Goal: Transaction & Acquisition: Purchase product/service

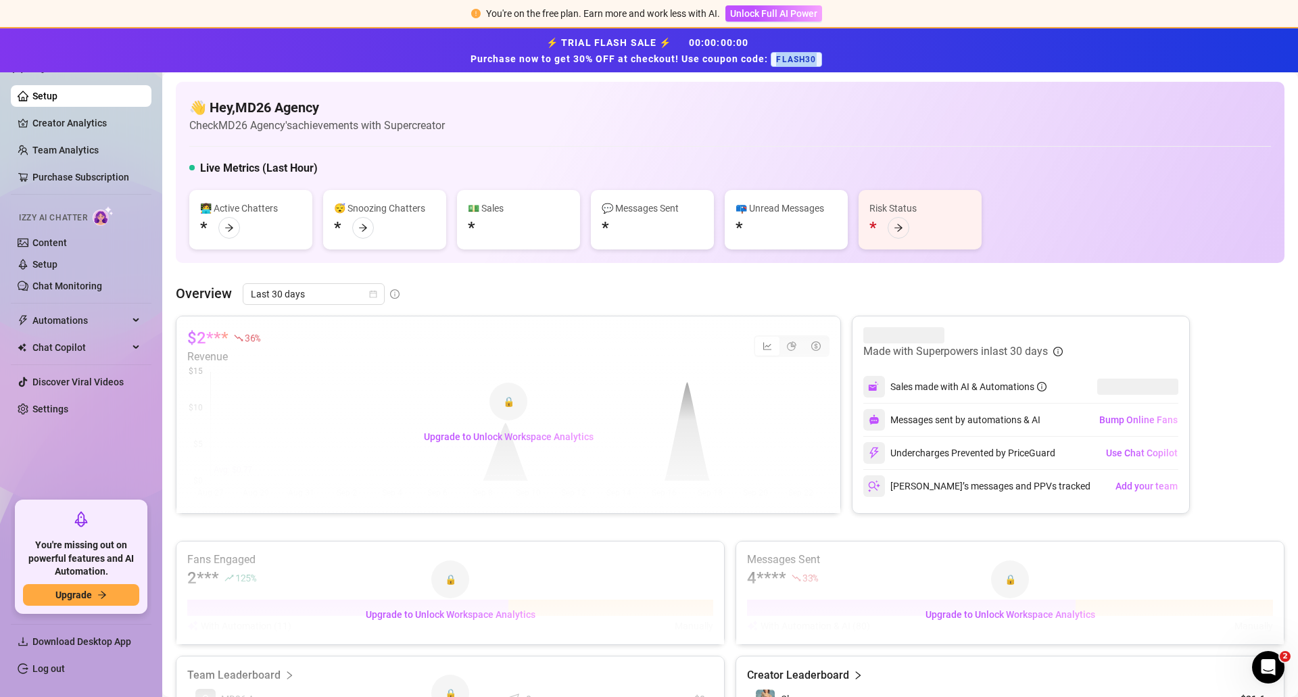
drag, startPoint x: 776, startPoint y: 61, endPoint x: 814, endPoint y: 59, distance: 38.6
click at [814, 59] on span "FLASH30" at bounding box center [796, 59] width 51 height 15
copy span "FLASH30"
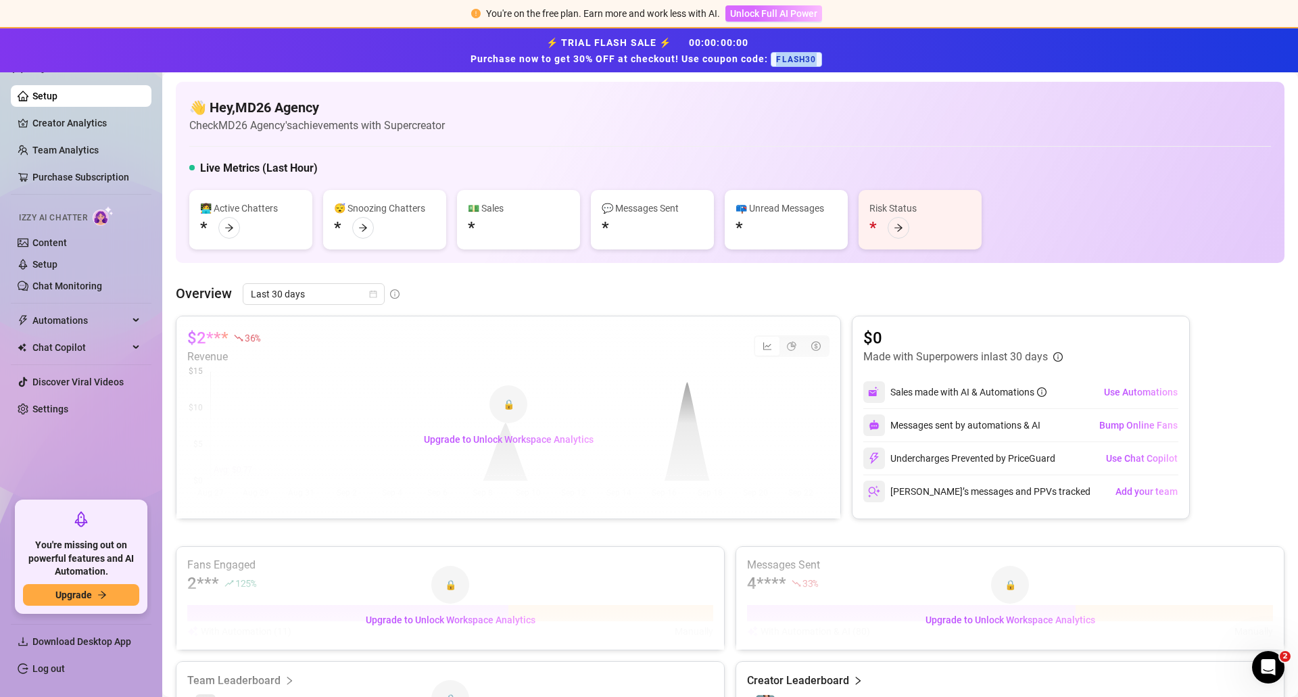
click at [762, 12] on span "Unlock Full AI Power" at bounding box center [773, 13] width 87 height 11
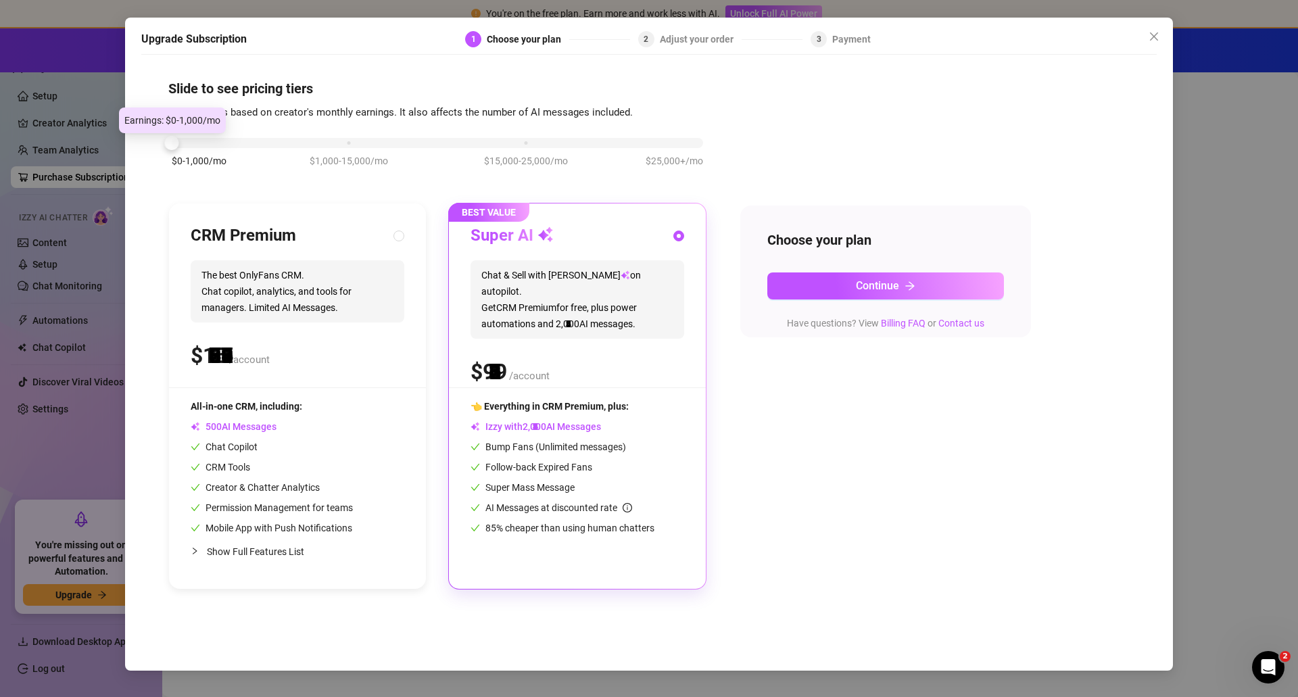
drag, startPoint x: 345, startPoint y: 143, endPoint x: 152, endPoint y: 140, distance: 192.7
click at [152, 140] on div "Slide to see pricing tiers Our pricing is based on creator's monthly earnings. …" at bounding box center [648, 359] width 1015 height 595
click at [234, 556] on span "Show Full Features List" at bounding box center [255, 551] width 97 height 11
radio input "true"
radio input "false"
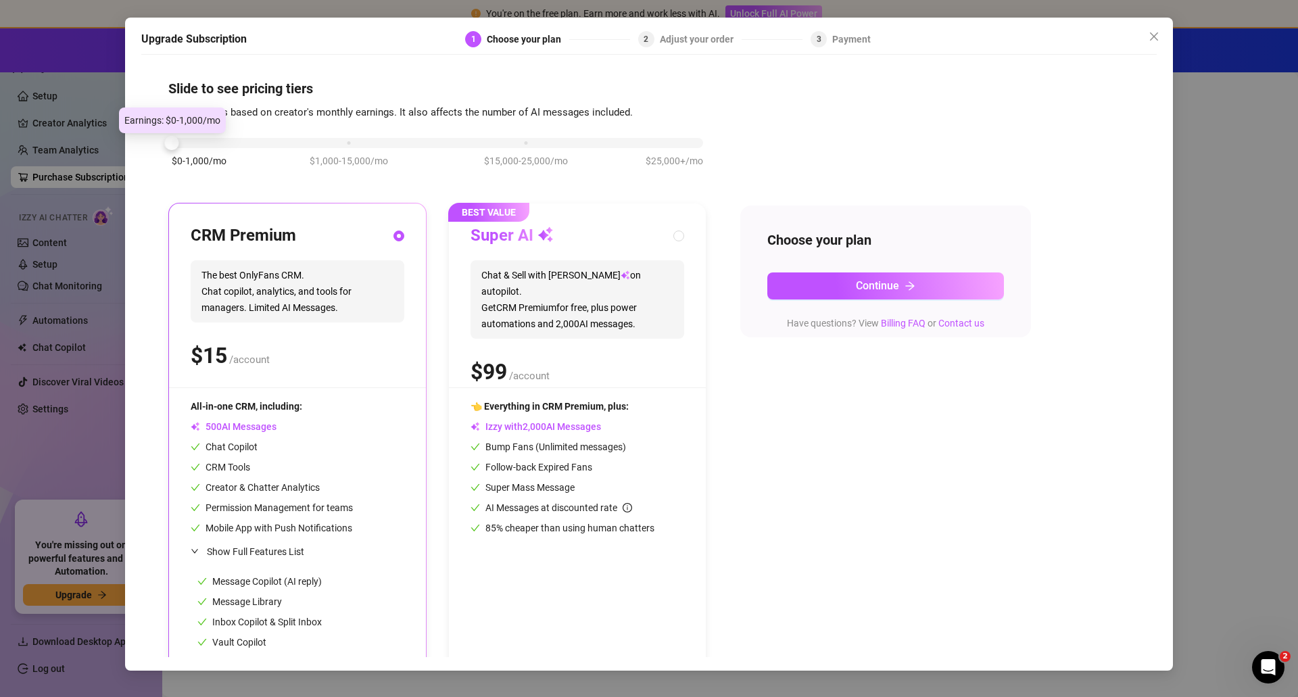
drag, startPoint x: 177, startPoint y: 142, endPoint x: 186, endPoint y: 157, distance: 17.3
click at [186, 143] on div "$0-1,000/mo $1,000-15,000/mo $15,000-25,000/mo $25,000+/mo" at bounding box center [437, 139] width 531 height 8
click at [1155, 36] on icon "close" at bounding box center [1153, 36] width 11 height 11
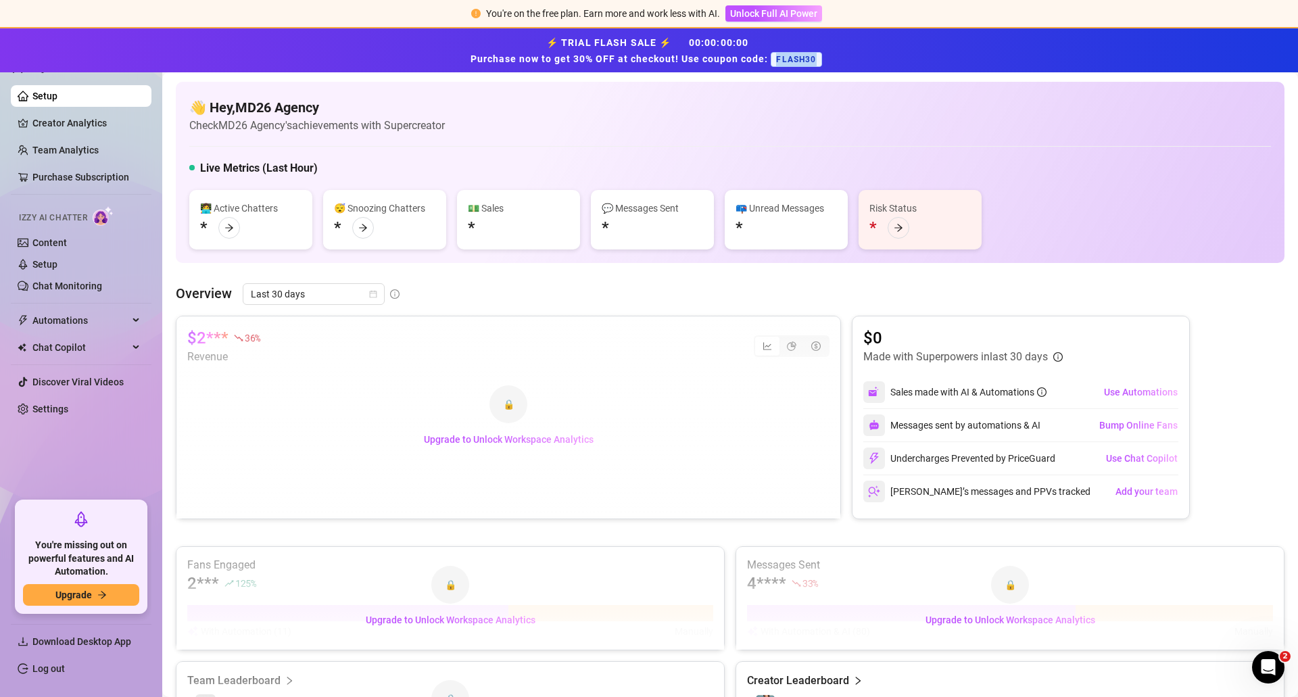
drag, startPoint x: 775, startPoint y: 57, endPoint x: 821, endPoint y: 59, distance: 46.7
click at [821, 59] on span "FLASH30" at bounding box center [796, 59] width 51 height 15
copy span "FLASH30"
click at [772, 10] on span "Unlock Full AI Power" at bounding box center [773, 13] width 87 height 11
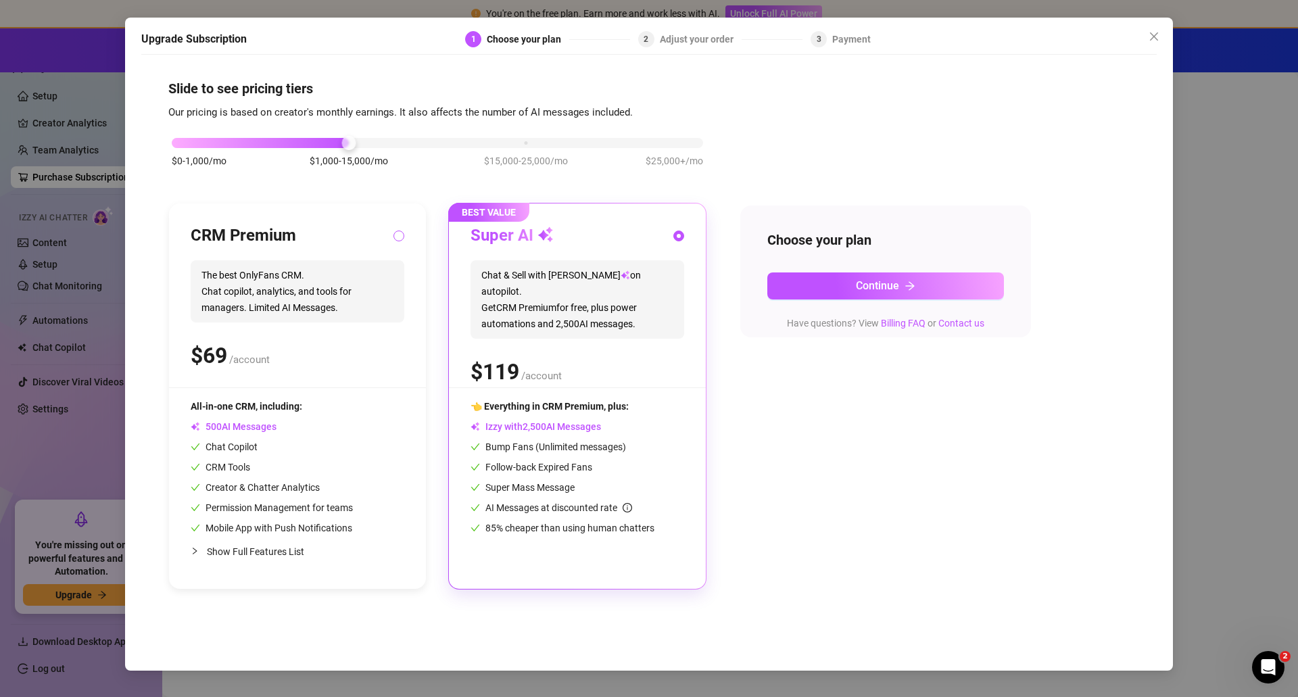
click at [397, 236] on input "radio" at bounding box center [399, 237] width 5 height 9
radio input "true"
radio input "false"
drag, startPoint x: 346, startPoint y: 140, endPoint x: 323, endPoint y: 142, distance: 23.1
click at [323, 142] on div "$0-1,000/mo $1,000-15,000/mo $15,000-25,000/mo $25,000+/mo" at bounding box center [437, 139] width 531 height 8
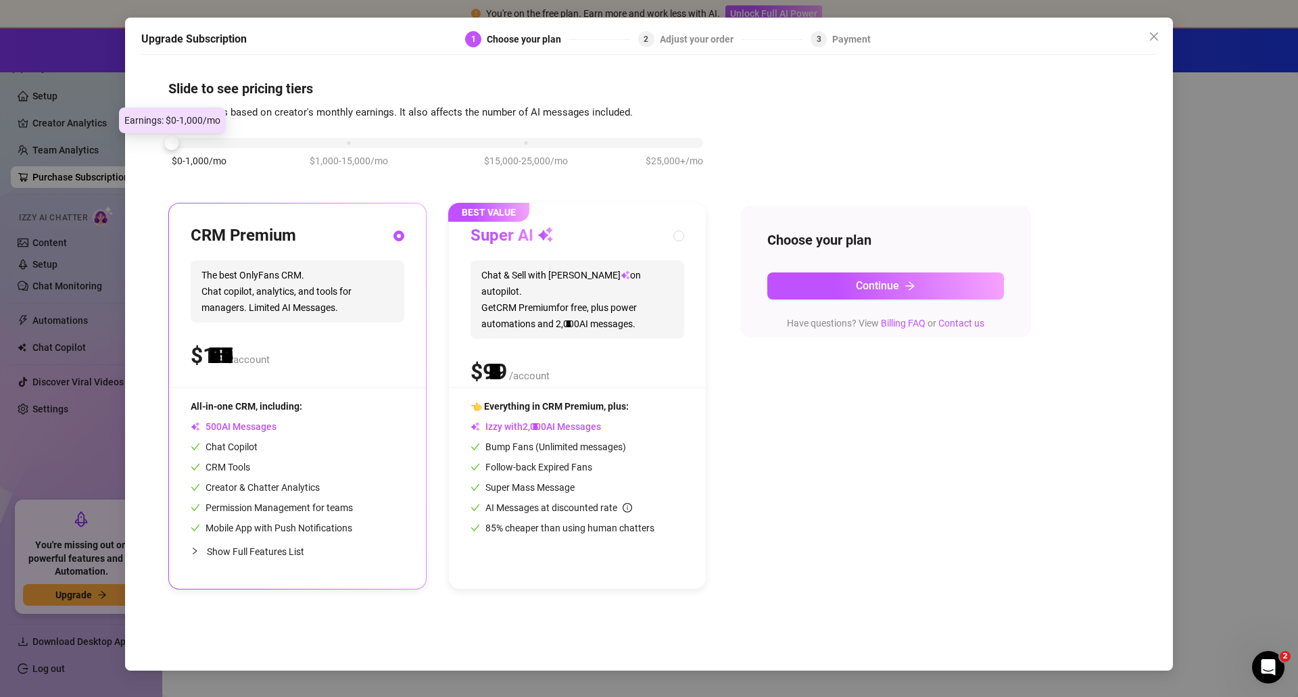
drag, startPoint x: 347, startPoint y: 137, endPoint x: 211, endPoint y: 155, distance: 137.8
click at [211, 143] on div "$0-1,000/mo $1,000-15,000/mo $15,000-25,000/mo $25,000+/mo" at bounding box center [437, 139] width 531 height 8
click at [899, 264] on div "Choose your plan Continue Have questions? View Billing FAQ or Contact us" at bounding box center [885, 271] width 291 height 132
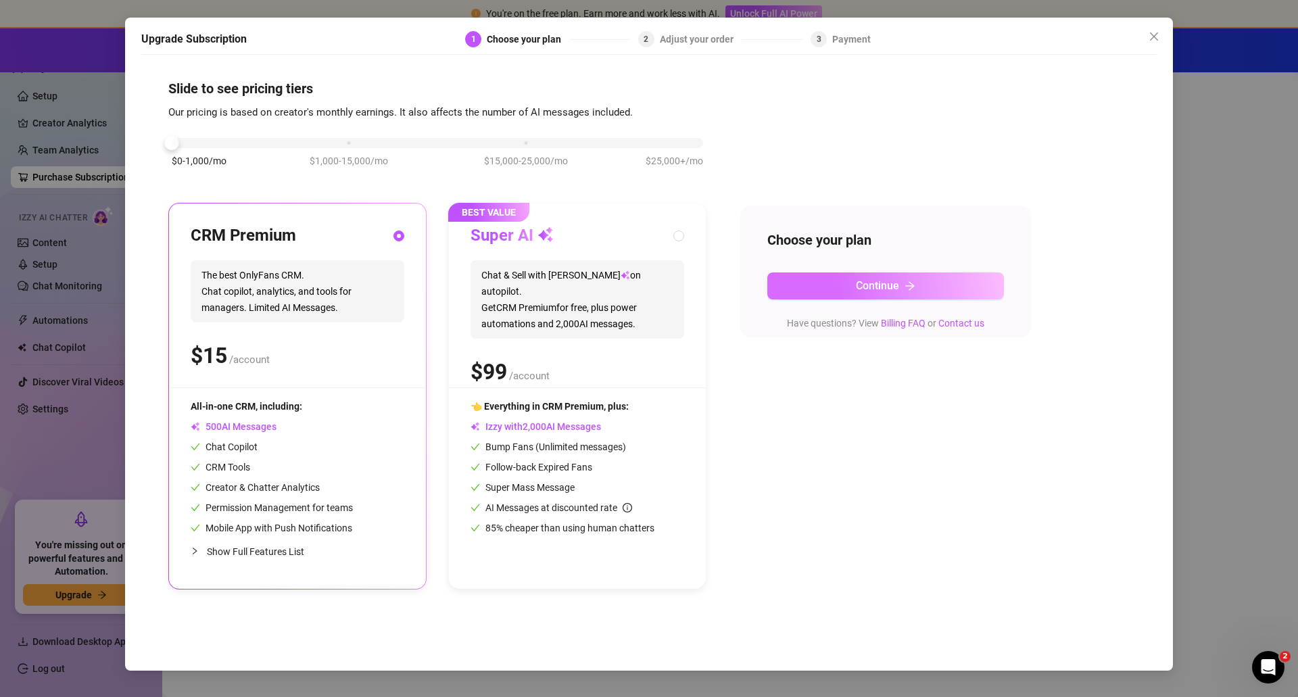
click at [899, 281] on span "Continue" at bounding box center [877, 285] width 43 height 13
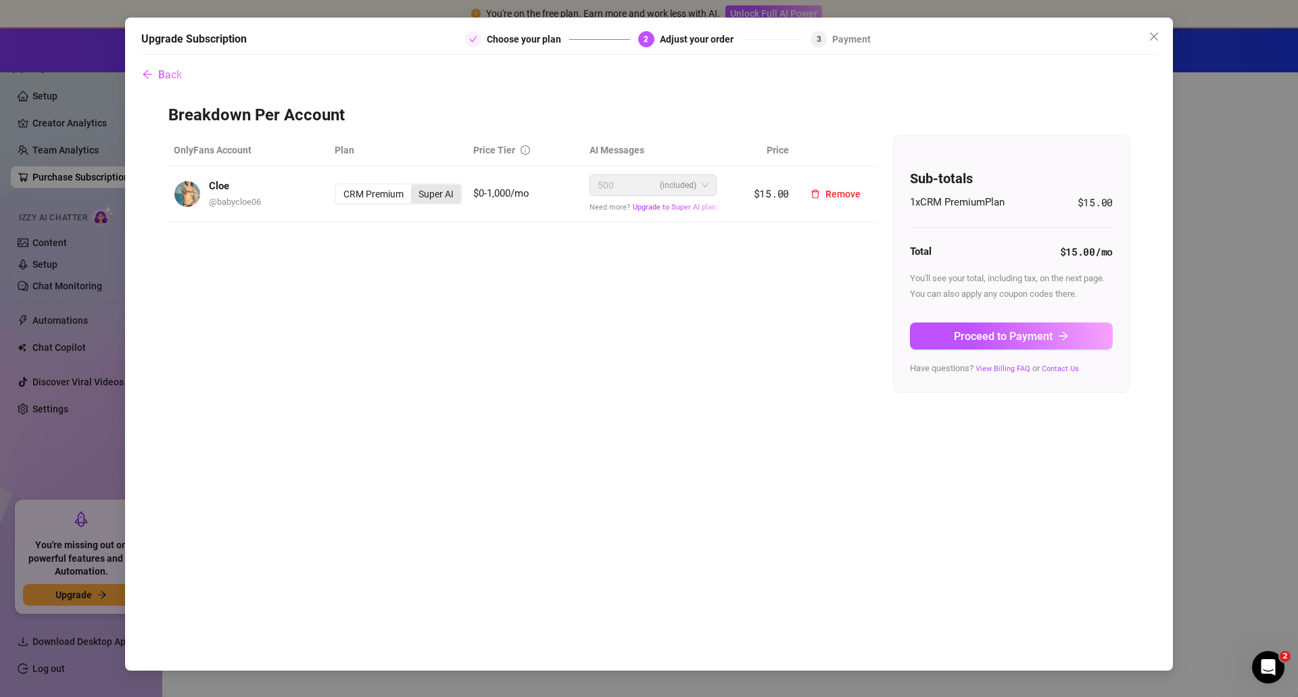
click at [445, 195] on div "Super AI" at bounding box center [436, 194] width 50 height 19
click at [414, 187] on input "Super AI" at bounding box center [414, 187] width 0 height 0
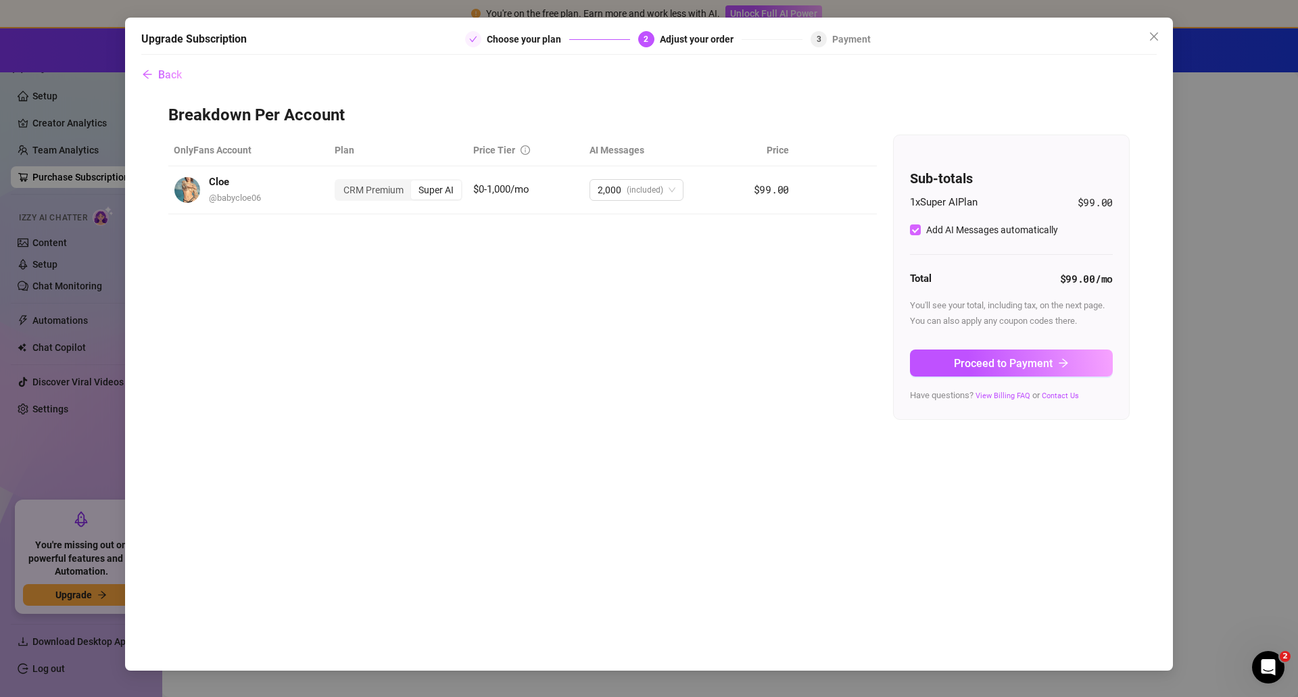
click at [917, 233] on input "Add AI Messages automatically" at bounding box center [915, 229] width 11 height 11
click at [915, 232] on input "Add AI Messages automatically" at bounding box center [915, 229] width 11 height 11
checkbox input "true"
click at [377, 199] on div "CRM Premium" at bounding box center [373, 189] width 75 height 19
click at [339, 182] on input "CRM Premium" at bounding box center [339, 182] width 0 height 0
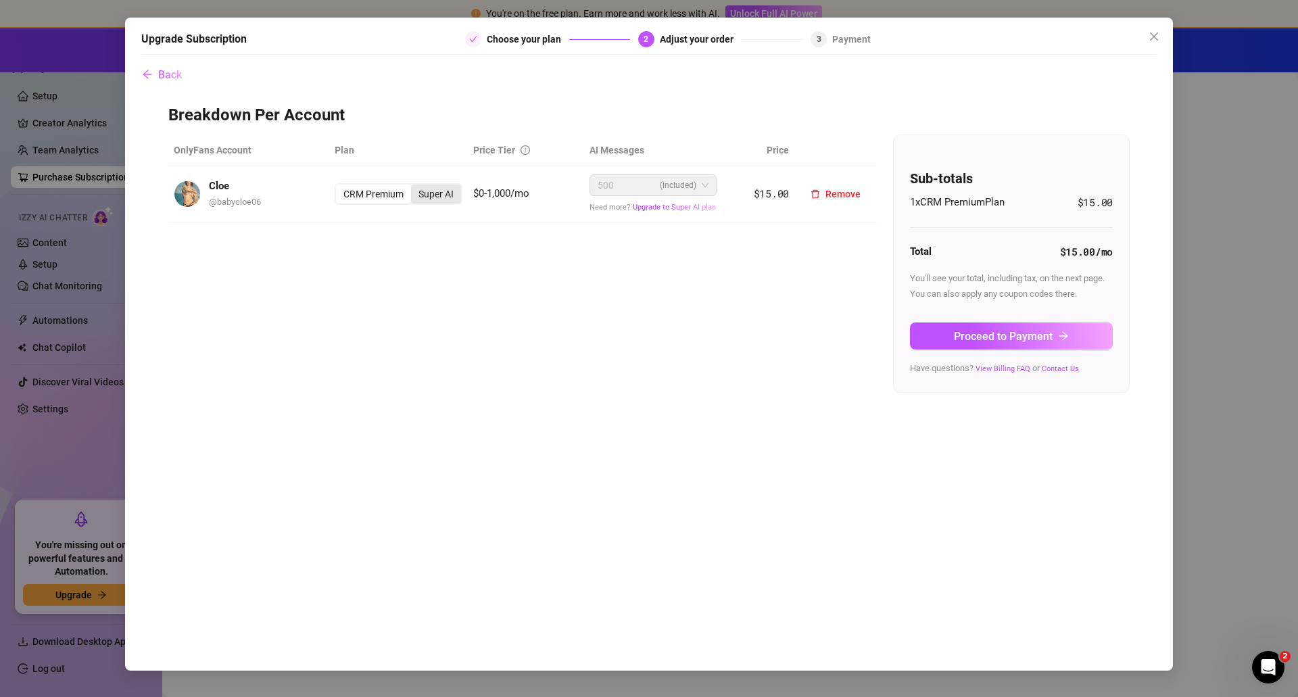
click at [431, 194] on div "Super AI" at bounding box center [436, 194] width 50 height 19
click at [414, 187] on input "Super AI" at bounding box center [414, 187] width 0 height 0
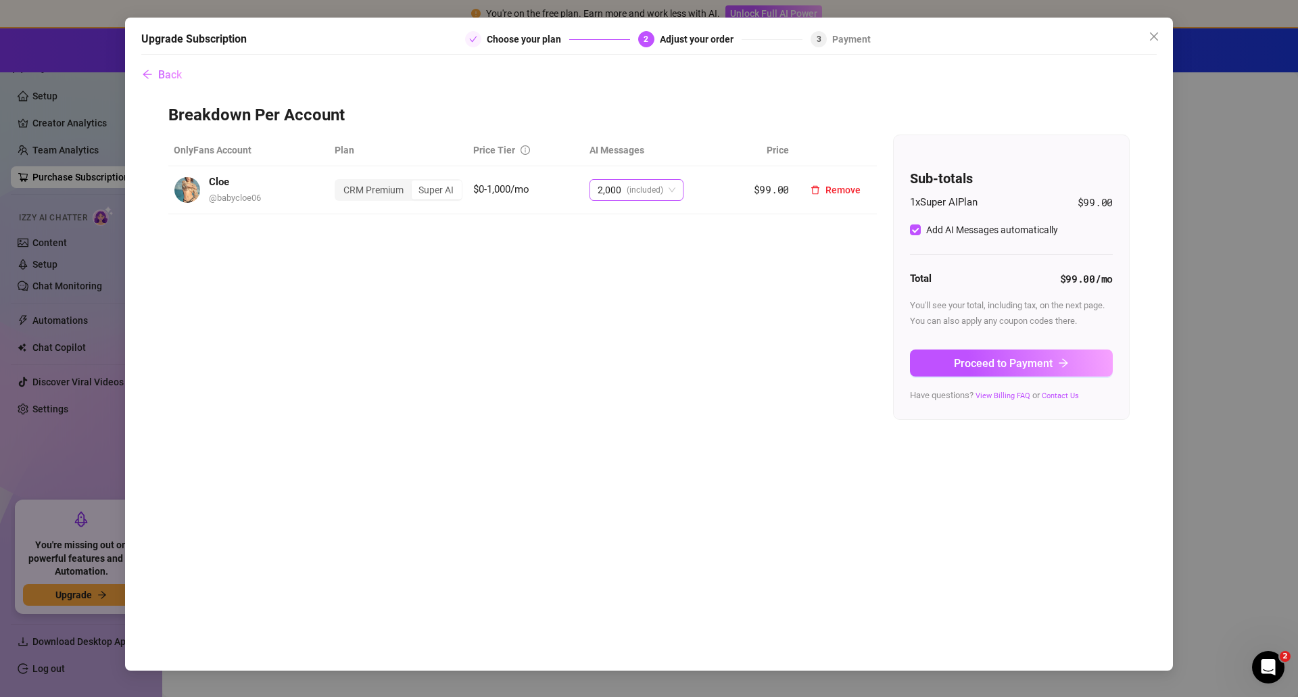
click at [620, 192] on span "2,000" at bounding box center [609, 190] width 24 height 20
click at [479, 233] on div "OnlyFans Account Plan Price Tier AI Messages Price Cloe @ babycloe06 CRM Premiu…" at bounding box center [648, 277] width 961 height 285
click at [387, 191] on div "CRM Premium" at bounding box center [373, 189] width 75 height 19
click at [339, 182] on input "CRM Premium" at bounding box center [339, 182] width 0 height 0
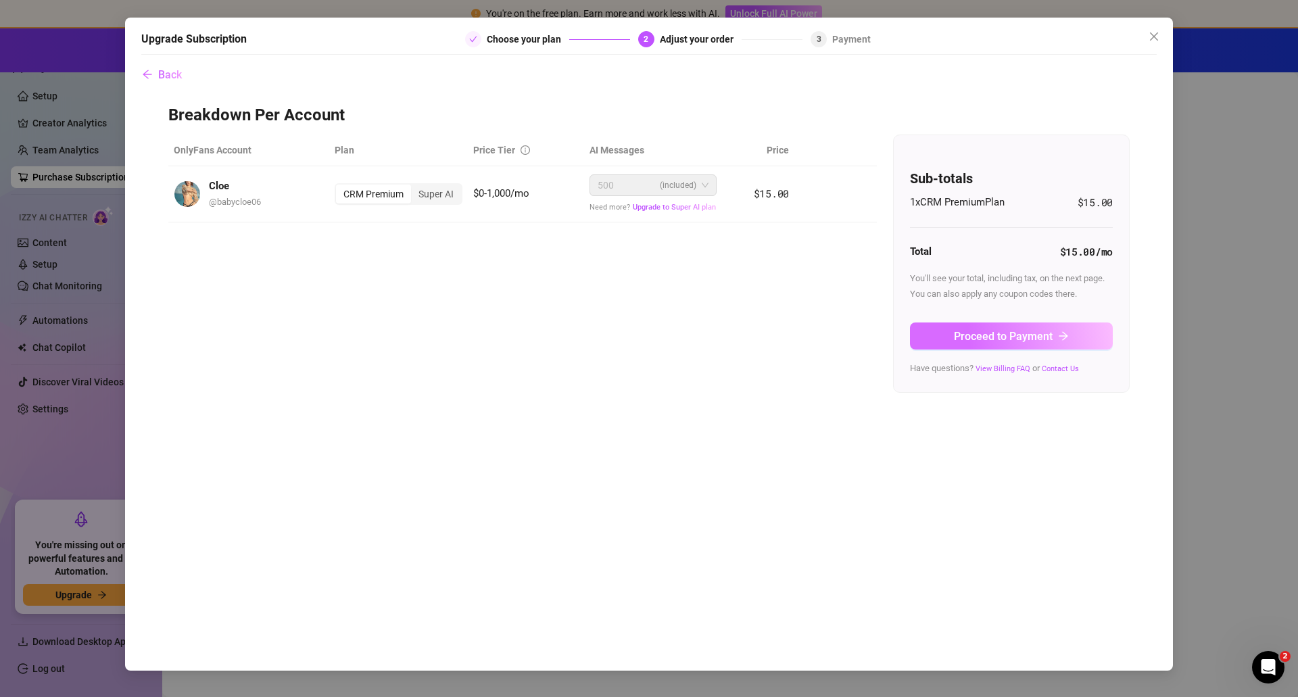
click at [1018, 341] on span "Proceed to Payment" at bounding box center [1003, 336] width 99 height 13
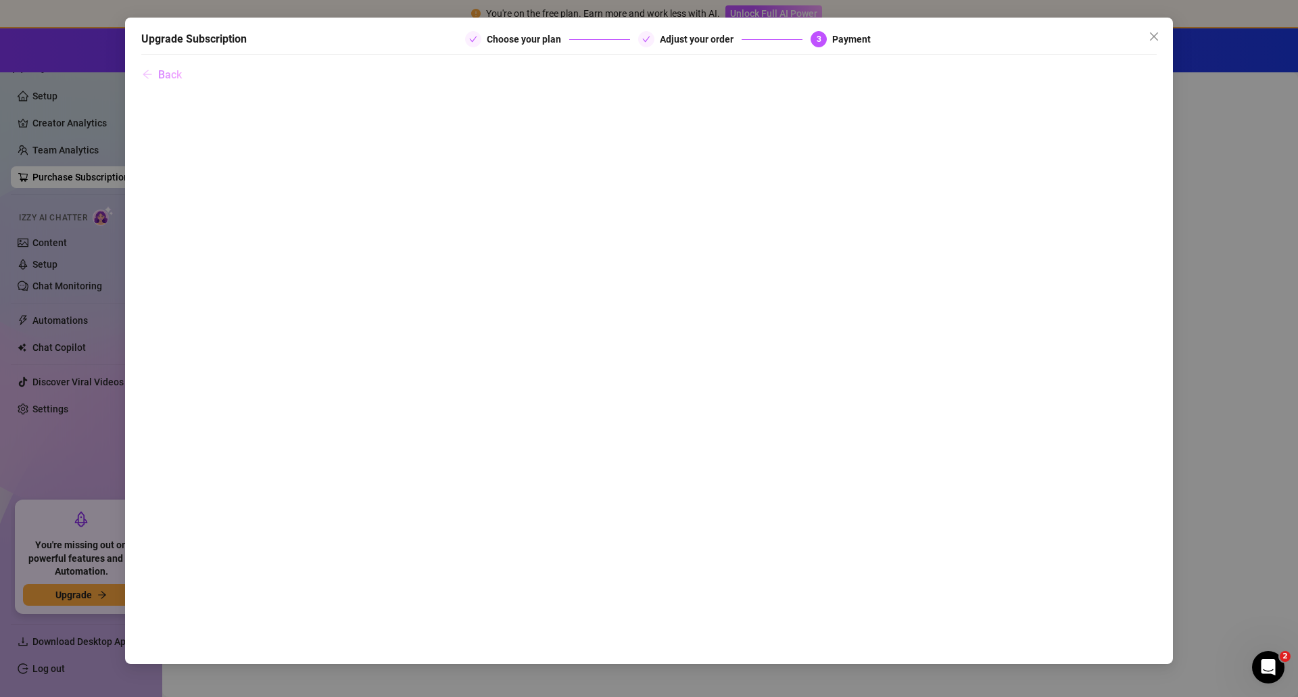
click at [149, 66] on button "Back" at bounding box center [161, 75] width 41 height 27
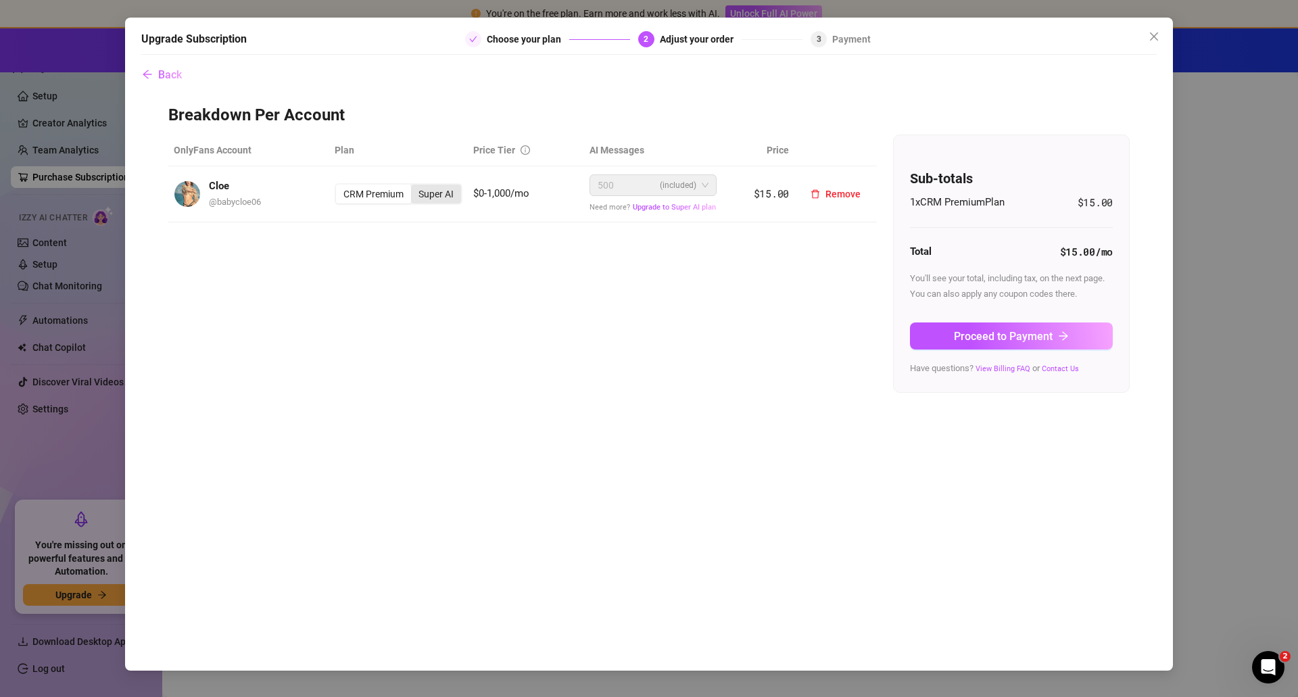
click at [429, 194] on div "Super AI" at bounding box center [436, 194] width 50 height 19
click at [414, 187] on input "Super AI" at bounding box center [414, 187] width 0 height 0
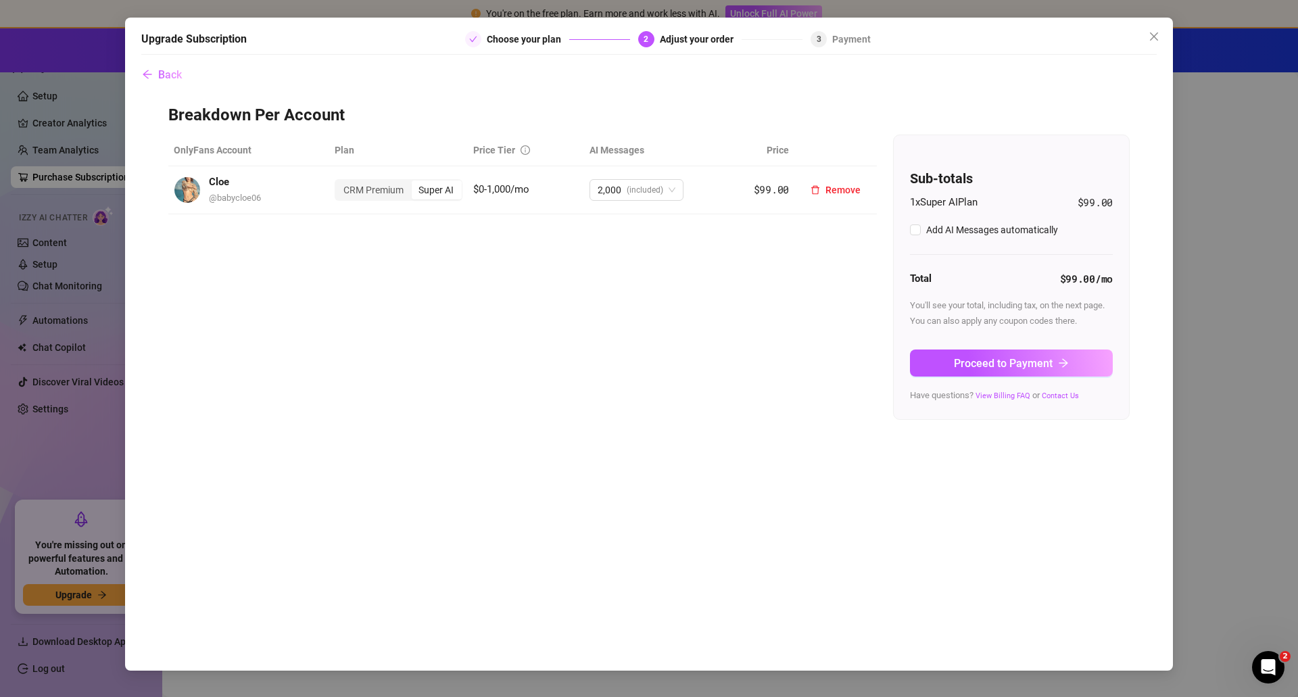
checkbox input "true"
click at [1023, 353] on button "Proceed to Payment" at bounding box center [1011, 362] width 203 height 27
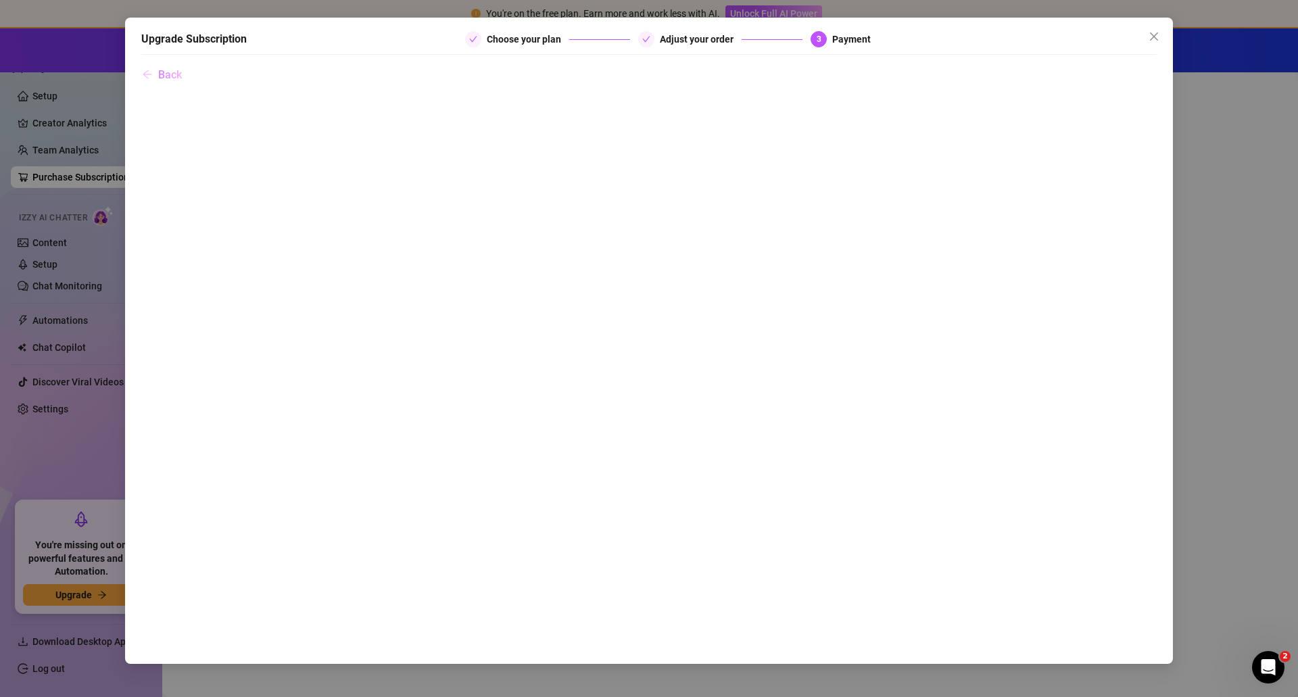
click at [160, 71] on span "Back" at bounding box center [170, 74] width 24 height 13
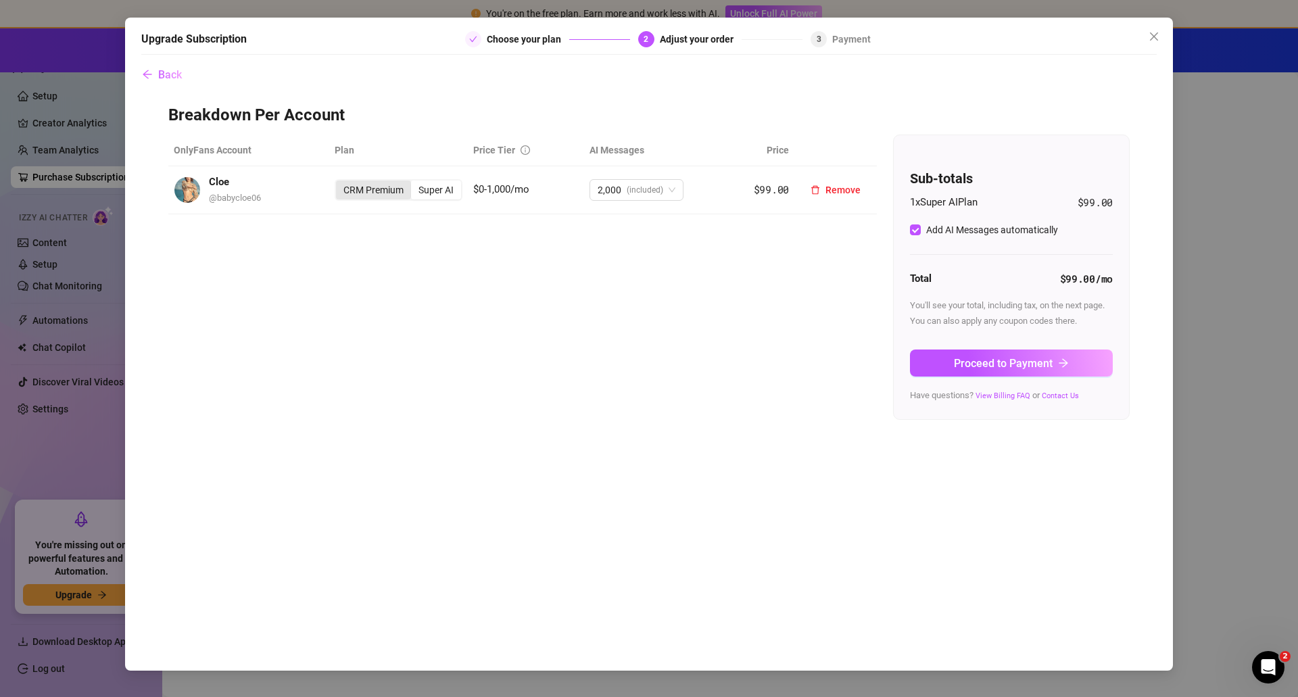
click at [370, 187] on div "CRM Premium" at bounding box center [373, 189] width 75 height 19
click at [339, 182] on input "CRM Premium" at bounding box center [339, 182] width 0 height 0
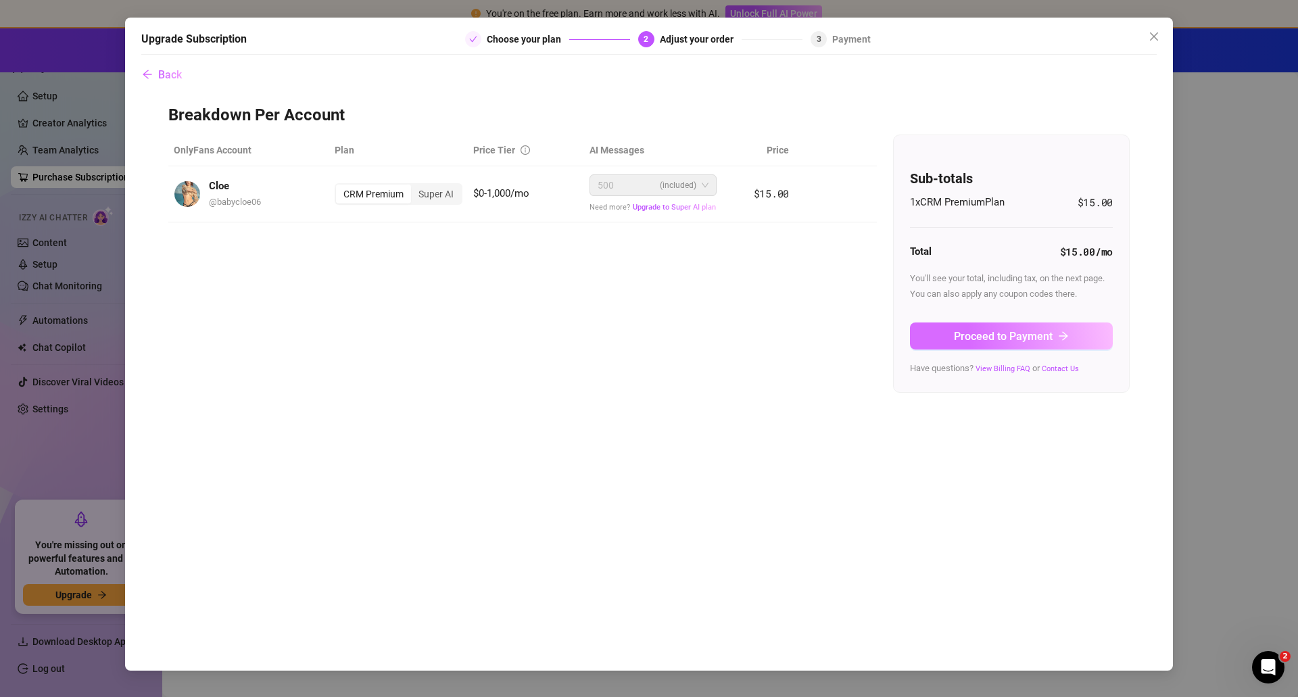
click at [1015, 339] on span "Proceed to Payment" at bounding box center [1003, 336] width 99 height 13
